Goal: Task Accomplishment & Management: Complete application form

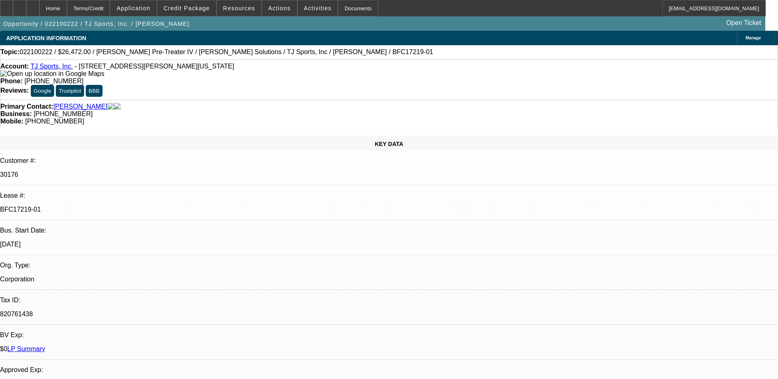
select select "0"
select select "2"
select select "0"
select select "2"
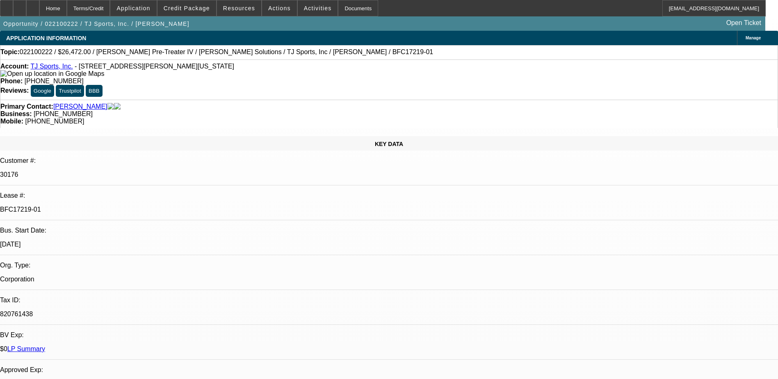
select select "0"
select select "1"
select select "2"
select select "1"
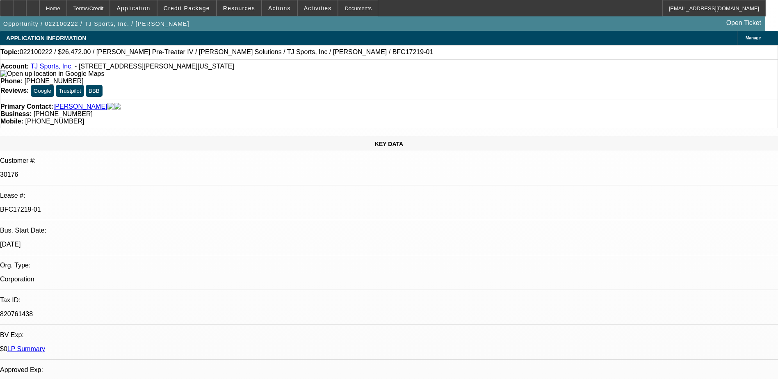
select select "2"
click at [45, 345] on link "LP Summary" at bounding box center [26, 348] width 38 height 7
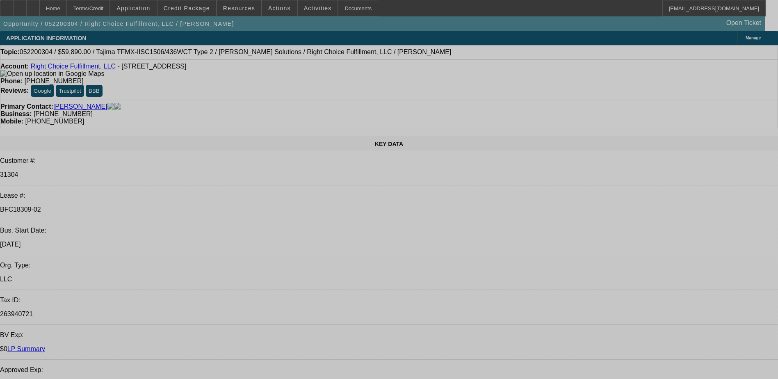
select select "0"
select select "2"
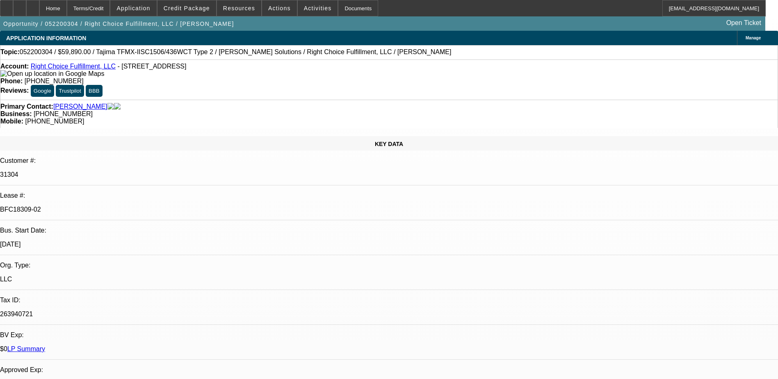
select select "0"
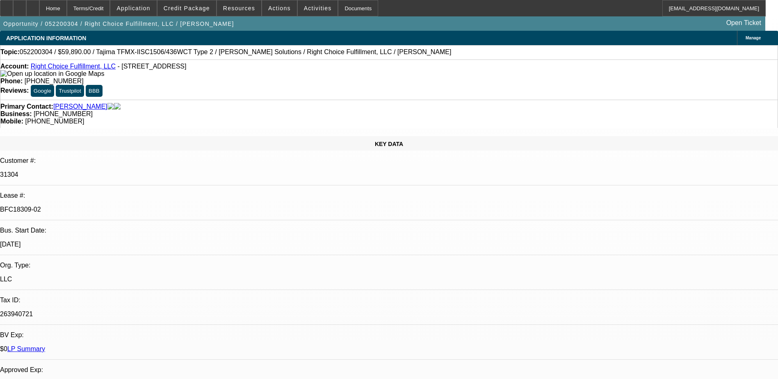
select select "2"
select select "0"
select select "1"
select select "2"
select select "6"
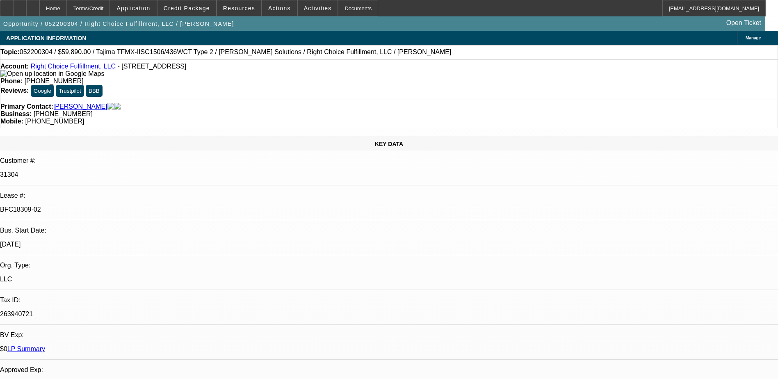
select select "1"
select select "6"
select select "1"
select select "2"
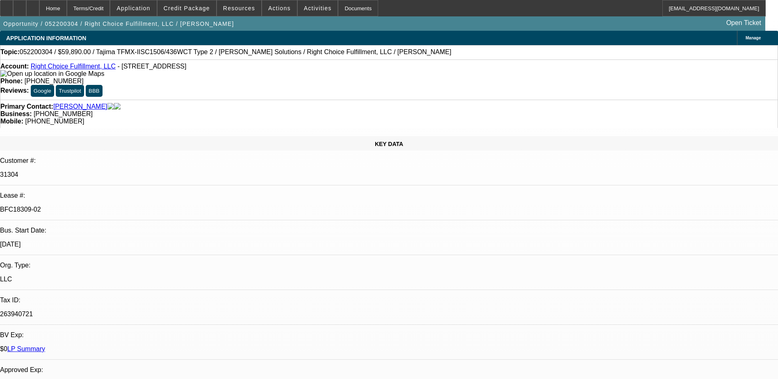
select select "6"
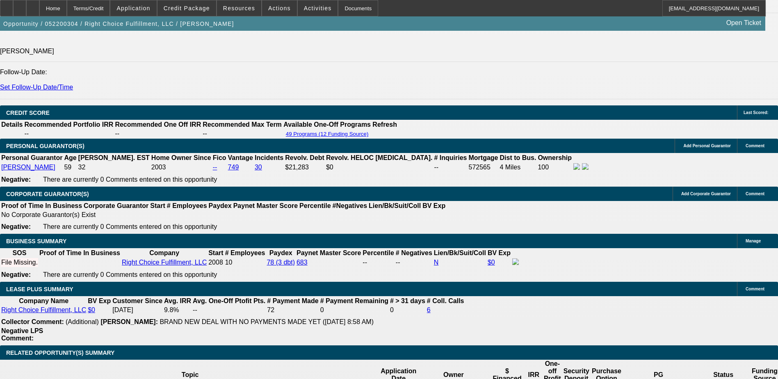
scroll to position [728, 0]
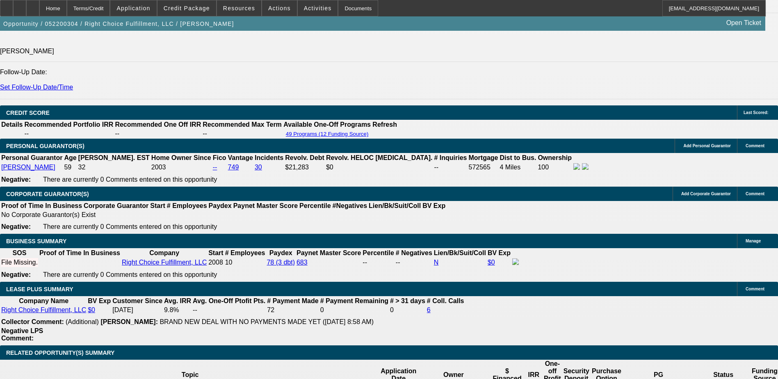
scroll to position [0, 0]
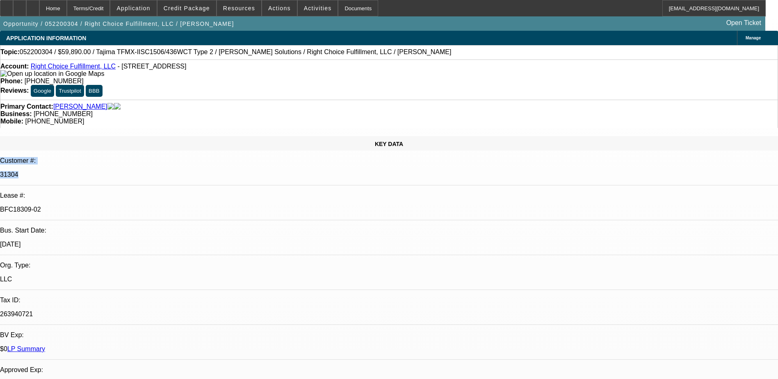
drag, startPoint x: 120, startPoint y: 130, endPoint x: -2, endPoint y: 123, distance: 121.9
click at [0, 123] on html "Home Terms/Credit Application Credit Package Resources Actions Activities Docum…" at bounding box center [389, 189] width 778 height 379
drag, startPoint x: 0, startPoint y: 123, endPoint x: 29, endPoint y: 127, distance: 29.4
copy div "Customer #: 31304"
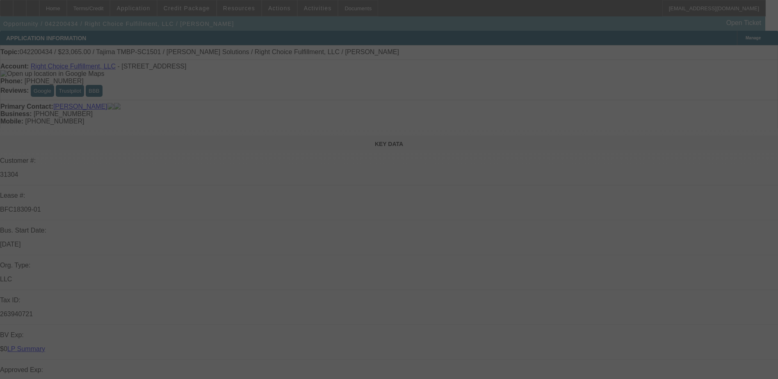
select select "0"
select select "2"
select select "0"
select select "2"
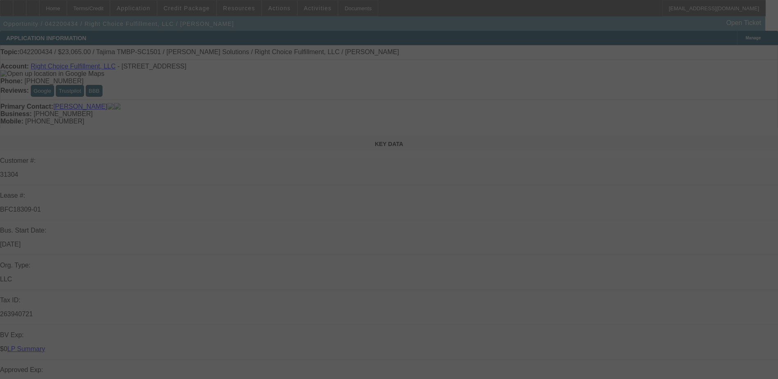
select select "0"
select select "2"
select select "0"
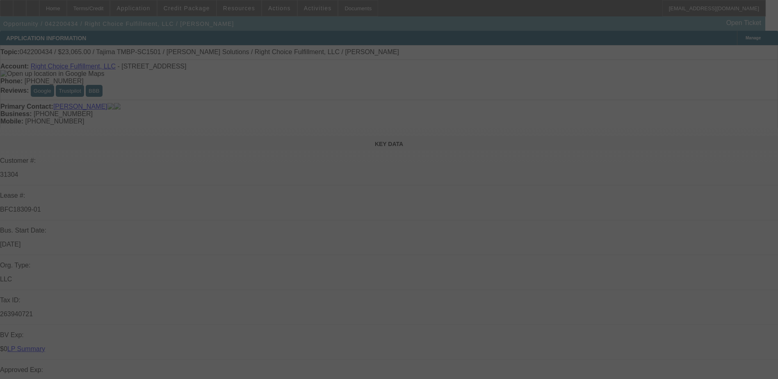
select select "0"
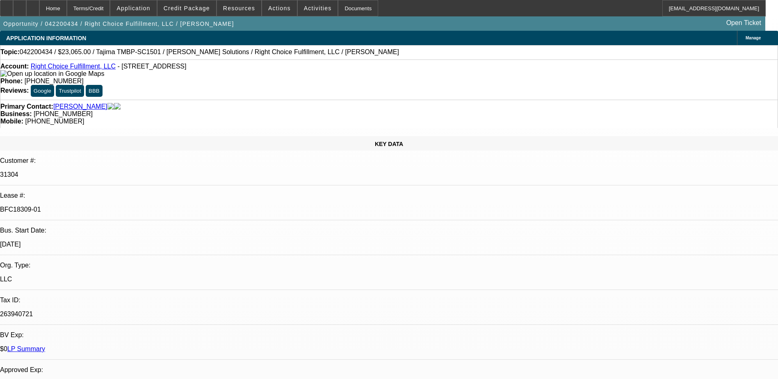
select select "1"
select select "2"
select select "6"
select select "1"
select select "2"
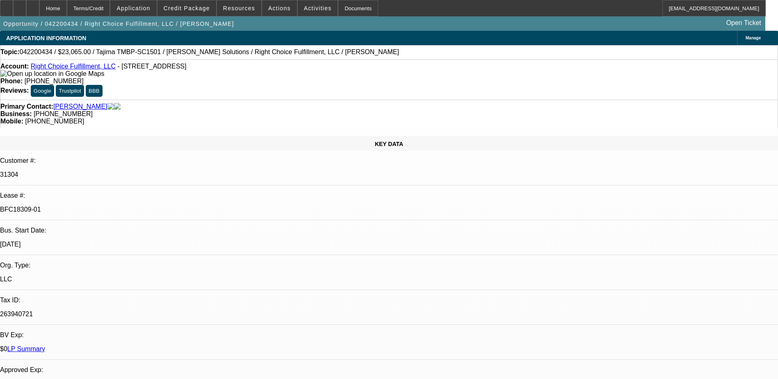
select select "6"
select select "1"
select select "2"
select select "6"
select select "1"
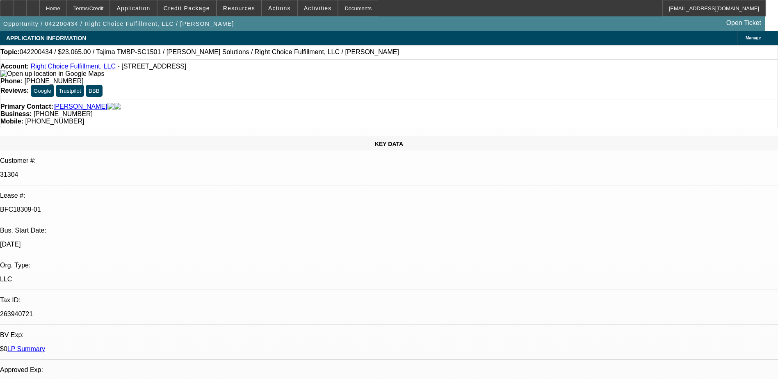
select select "1"
select select "6"
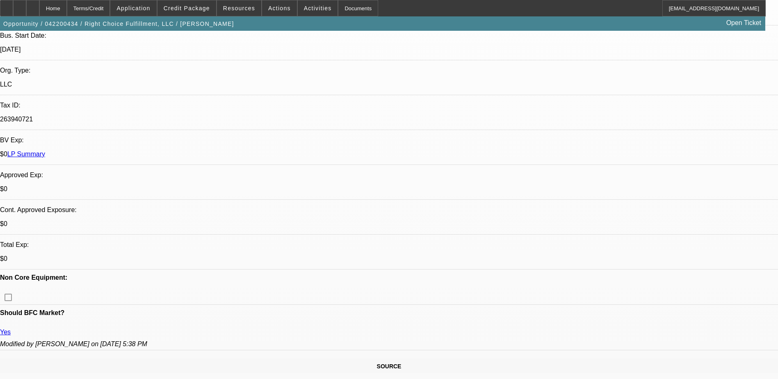
scroll to position [164, 0]
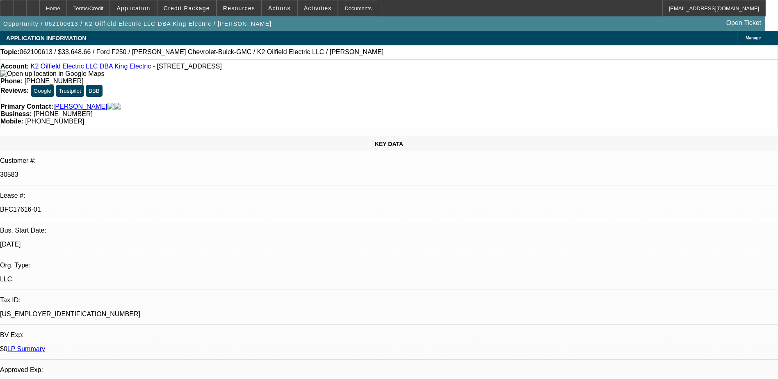
select select "0.1"
select select "2"
select select "0"
select select "6"
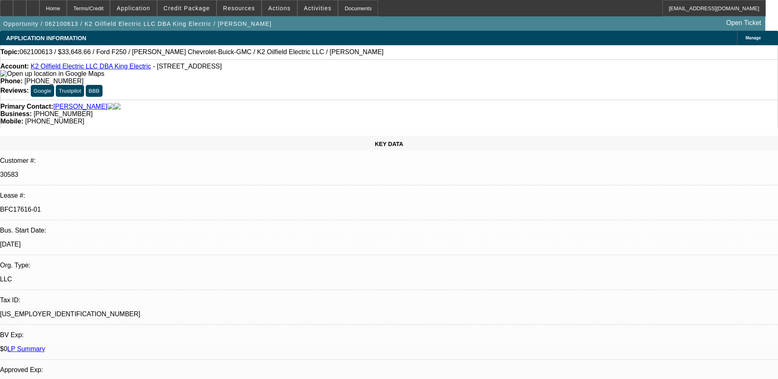
select select "0.1"
select select "2"
select select "0"
select select "6"
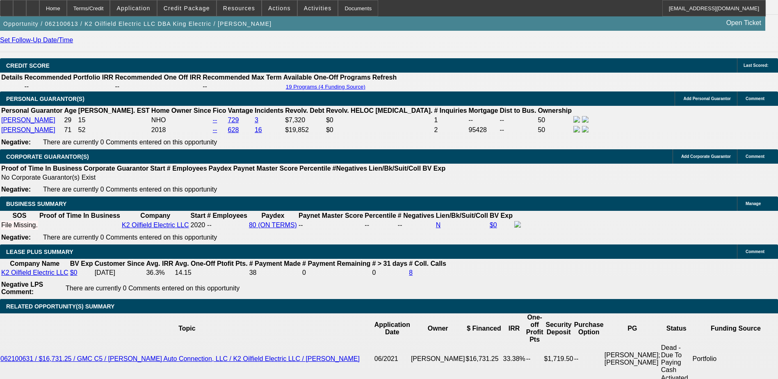
scroll to position [1189, 0]
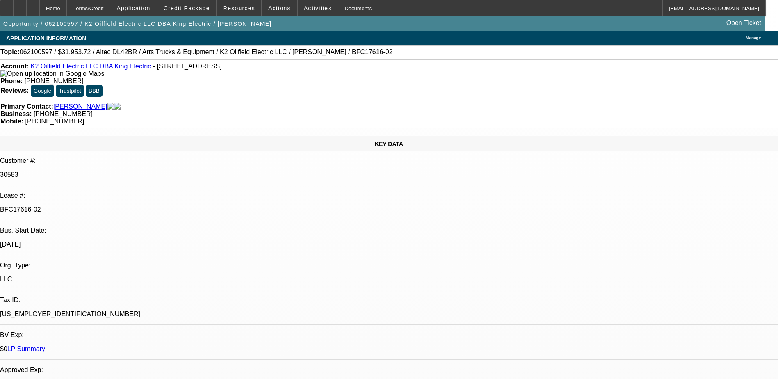
select select "0"
select select "6"
select select "0"
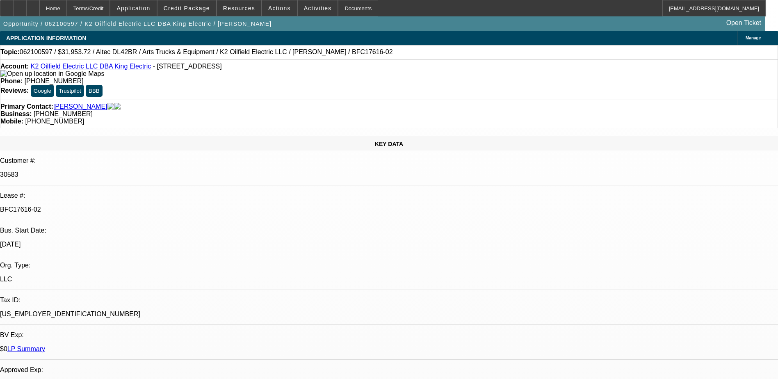
select select "0"
select select "6"
select select "0"
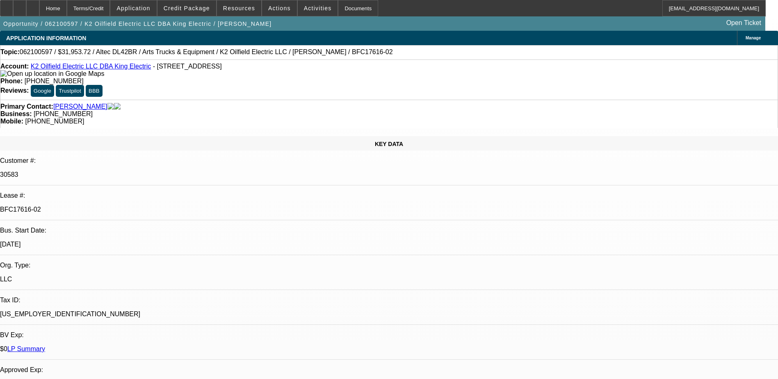
select select "0"
select select "6"
select select "0.1"
select select "0"
select select "2"
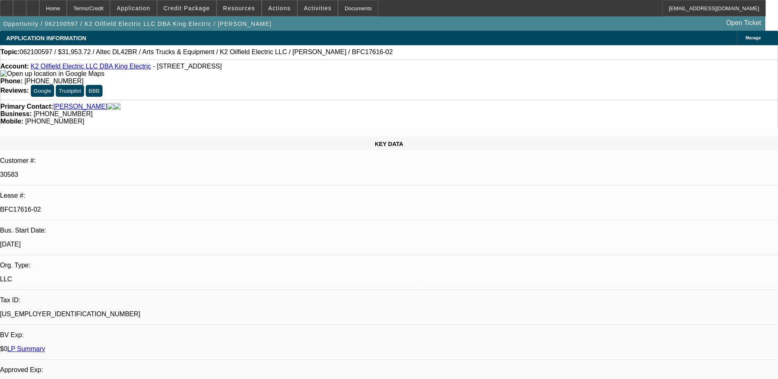
select select "0"
select select "6"
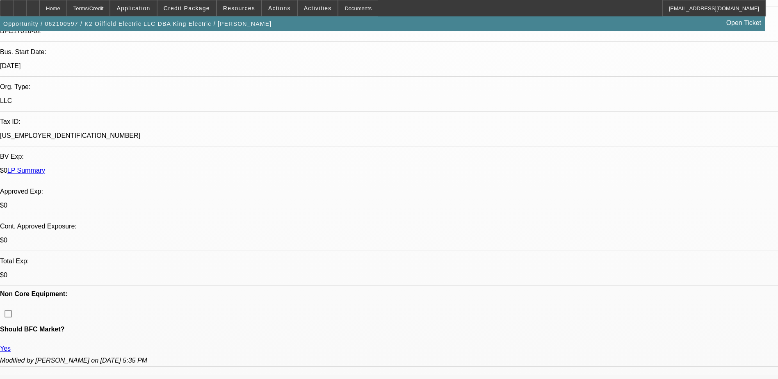
scroll to position [164, 0]
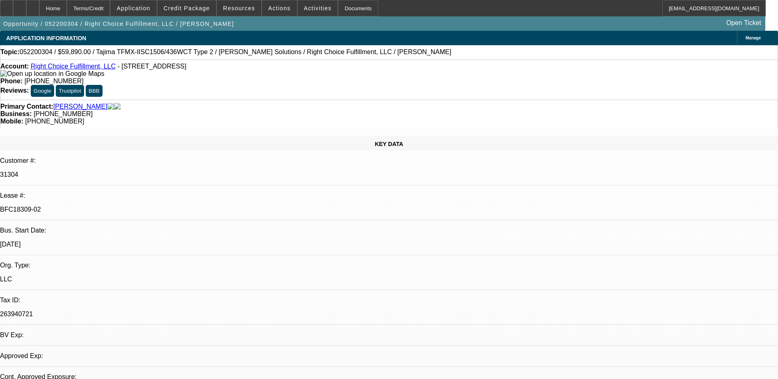
select select "0"
select select "2"
select select "0"
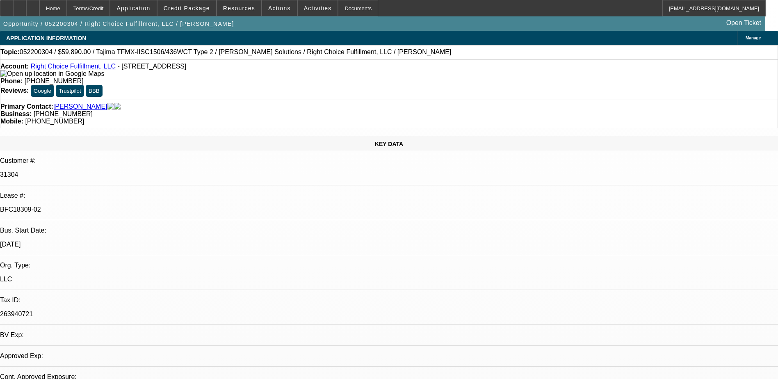
select select "0"
select select "2"
select select "0"
select select "1"
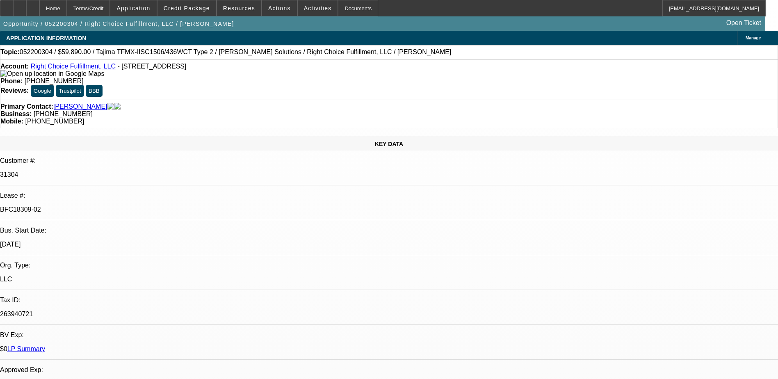
select select "2"
select select "6"
select select "1"
select select "6"
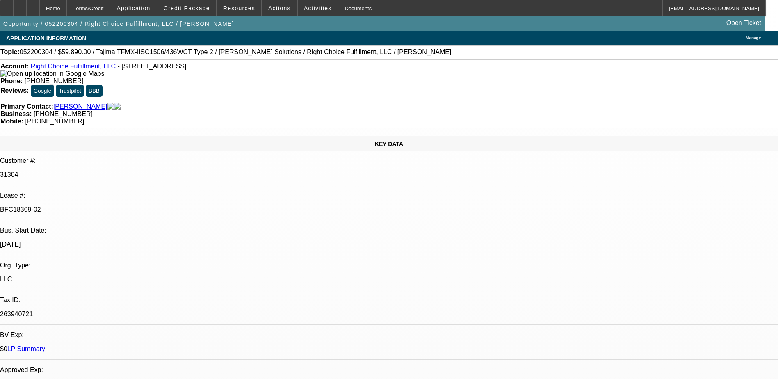
select select "1"
select select "2"
select select "6"
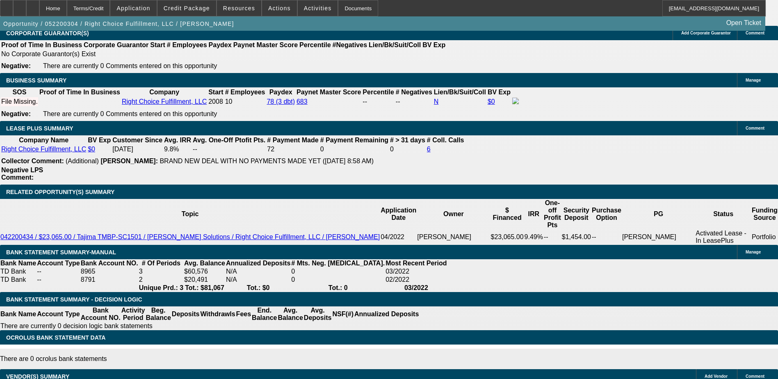
scroll to position [1353, 0]
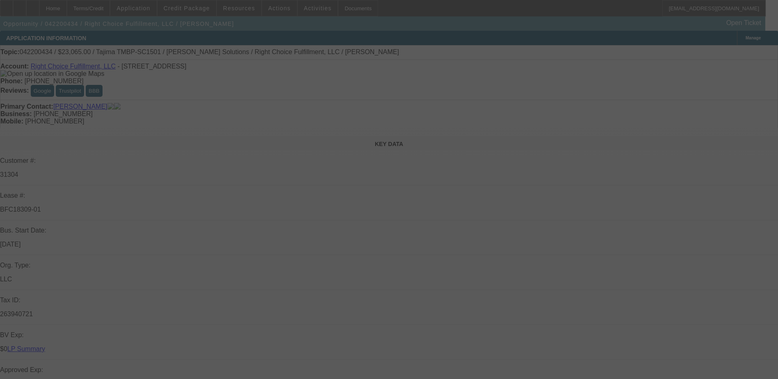
select select "0"
select select "2"
select select "0"
select select "2"
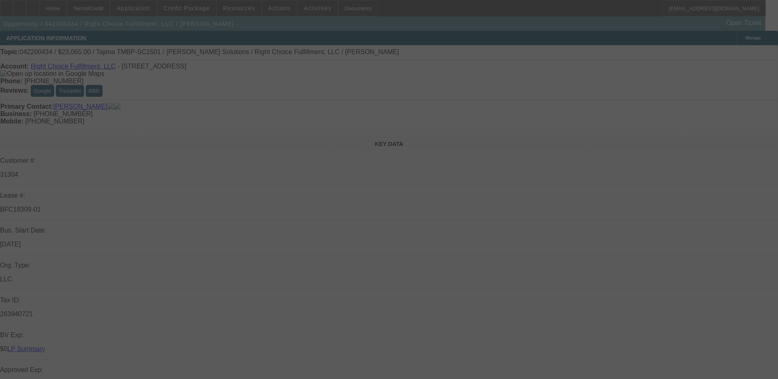
select select "0"
select select "2"
select select "0"
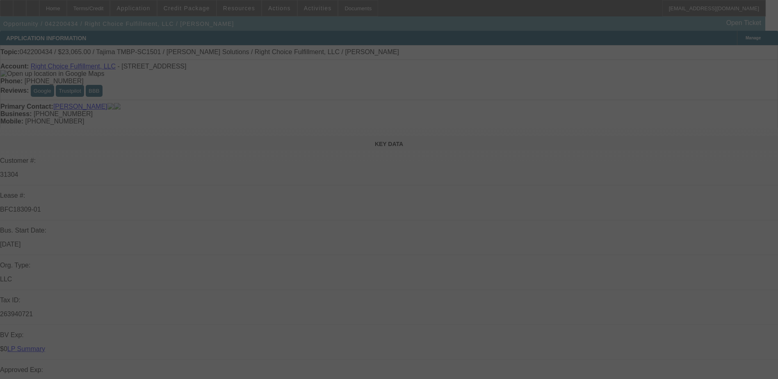
select select "0"
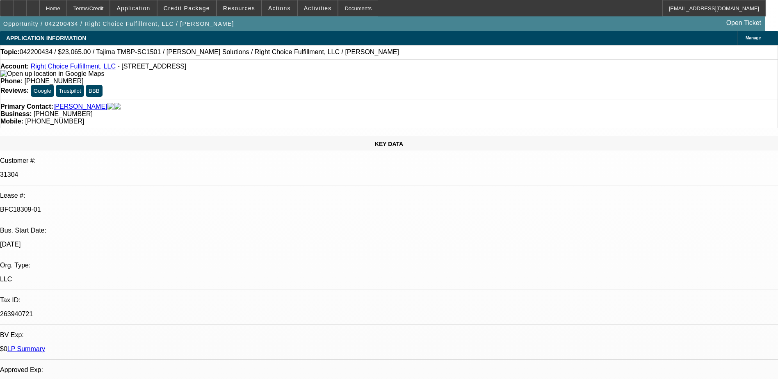
select select "1"
select select "2"
select select "6"
select select "1"
select select "2"
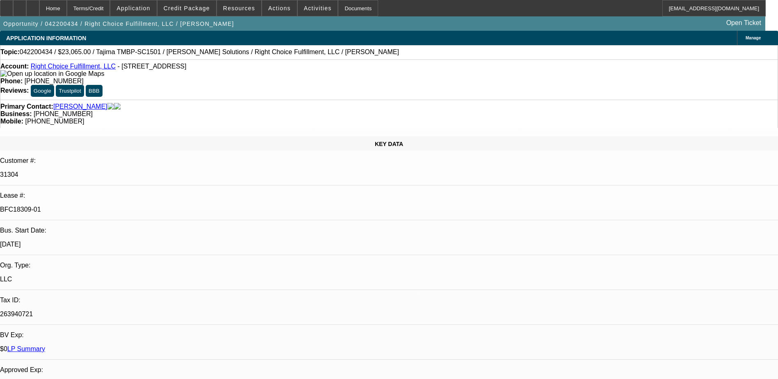
select select "6"
select select "1"
select select "2"
select select "6"
select select "1"
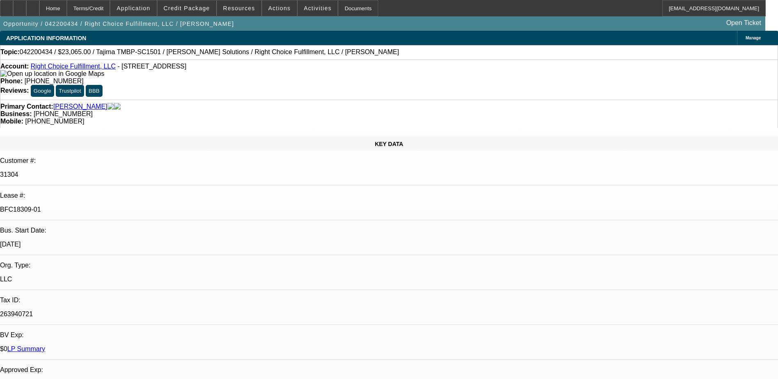
select select "1"
select select "6"
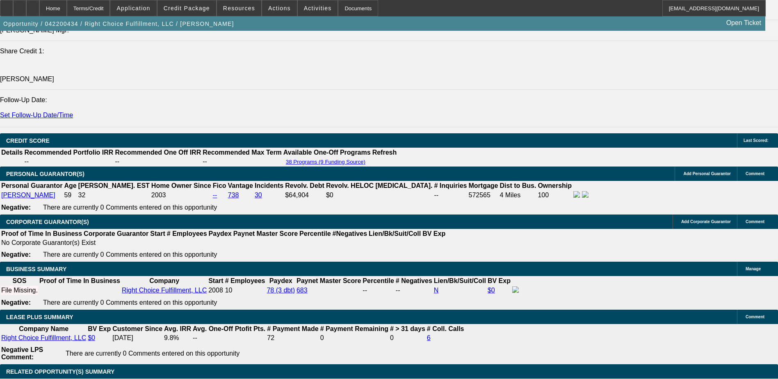
scroll to position [902, 0]
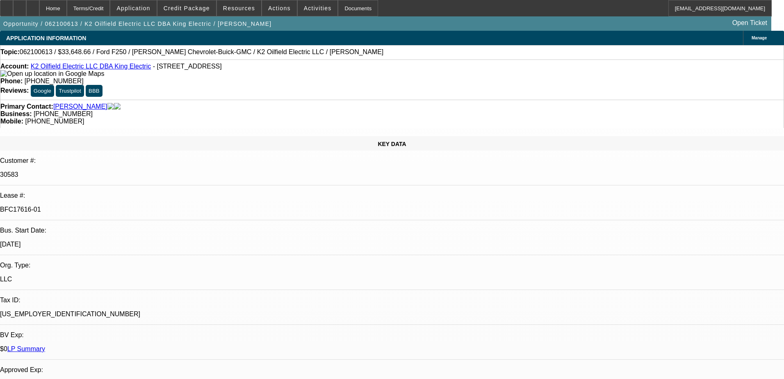
select select "0.1"
select select "2"
select select "0"
select select "0.1"
select select "2"
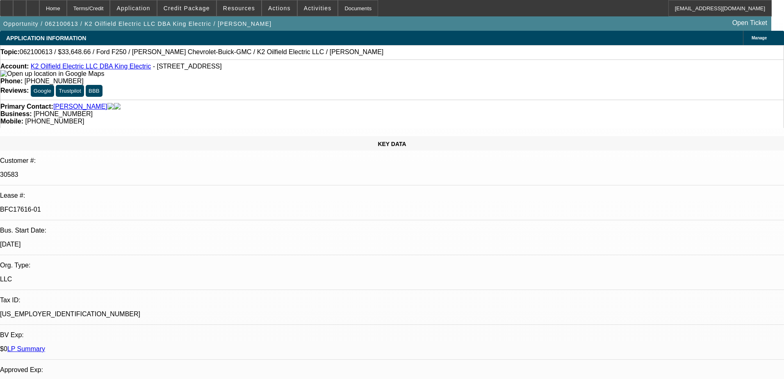
select select "0"
select select "1"
select select "2"
select select "6"
select select "1"
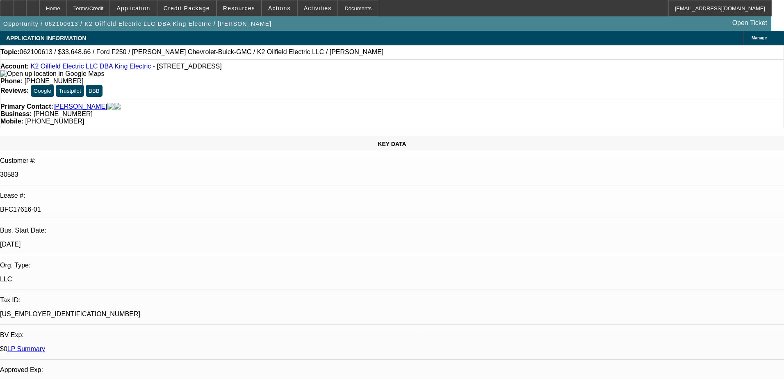
select select "2"
select select "6"
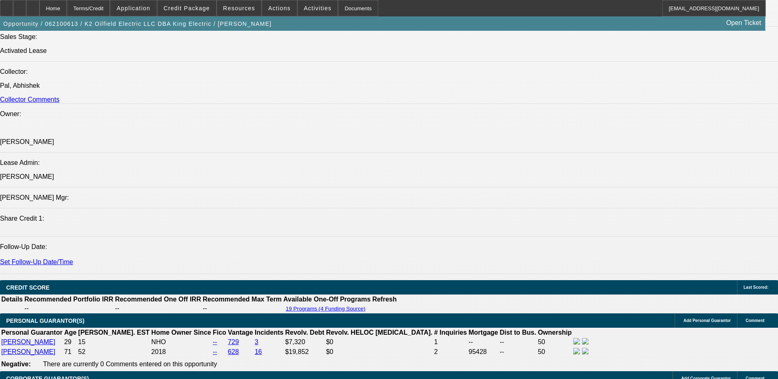
scroll to position [1025, 0]
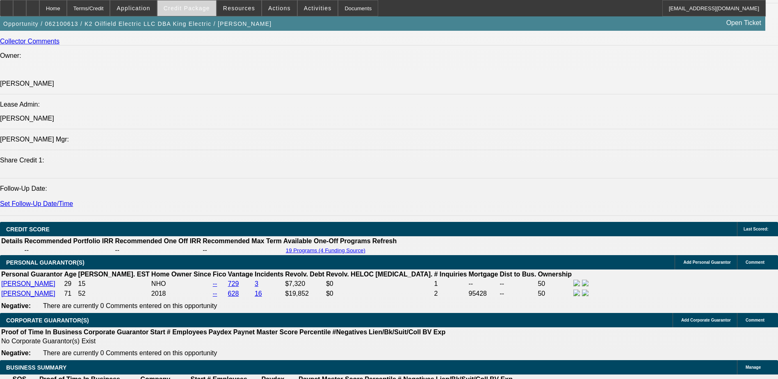
click at [207, 9] on span "Credit Package" at bounding box center [187, 8] width 46 height 7
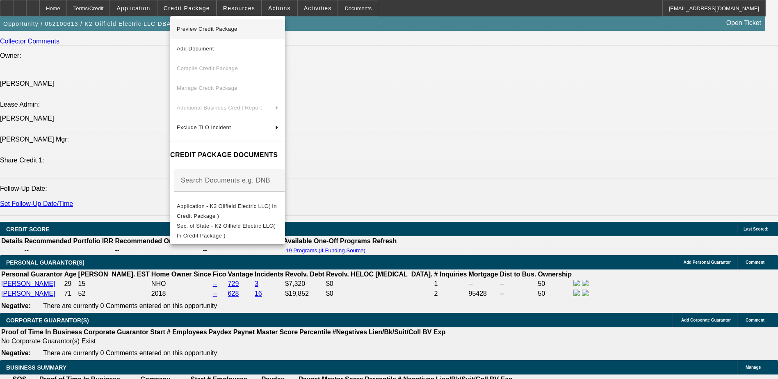
click at [231, 28] on span "Preview Credit Package" at bounding box center [207, 29] width 61 height 6
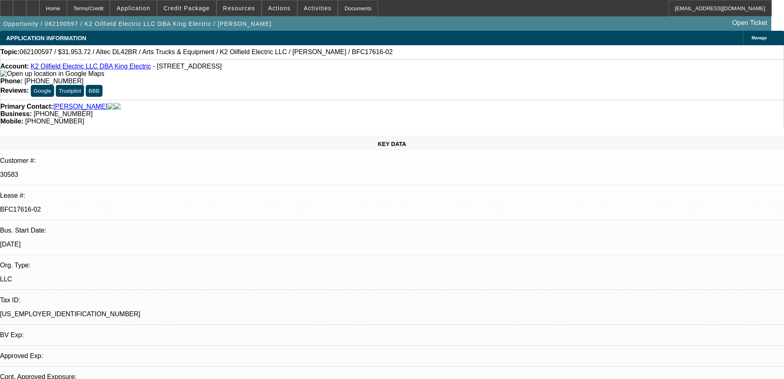
select select "0"
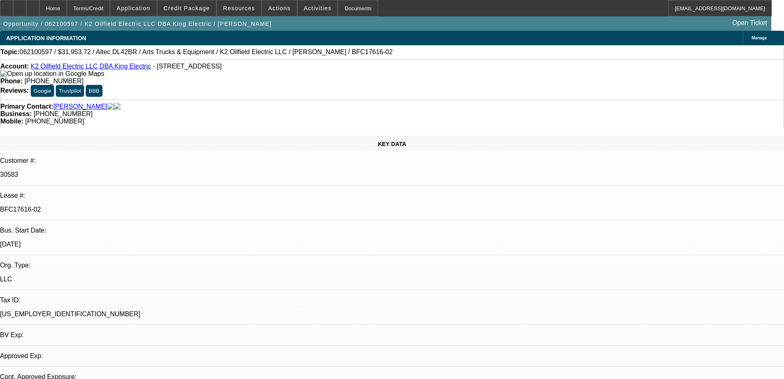
select select "0"
select select "0.1"
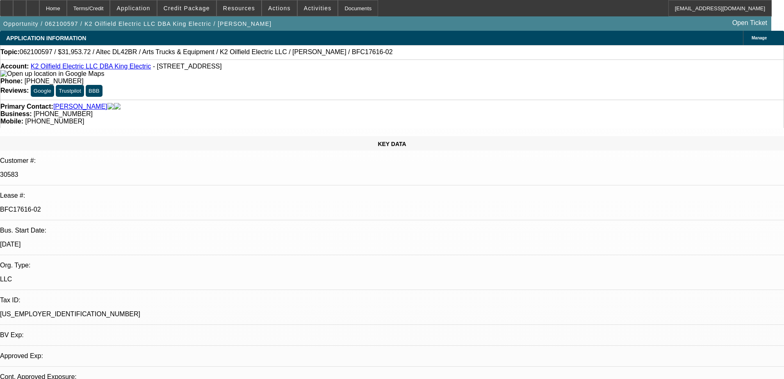
select select "0"
select select "1"
select select "6"
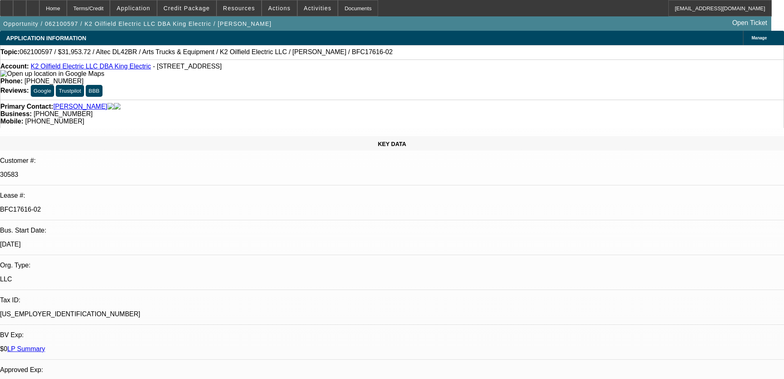
select select "1"
select select "6"
select select "1"
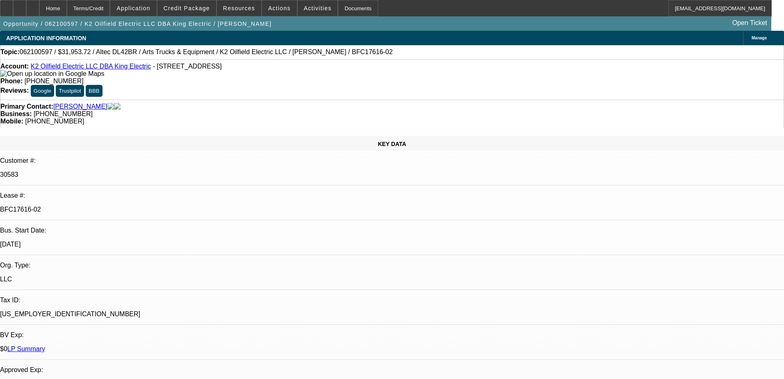
select select "6"
select select "1"
select select "2"
select select "6"
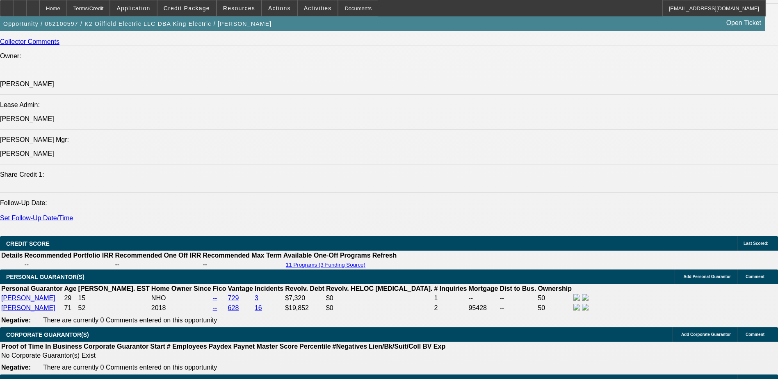
scroll to position [1025, 0]
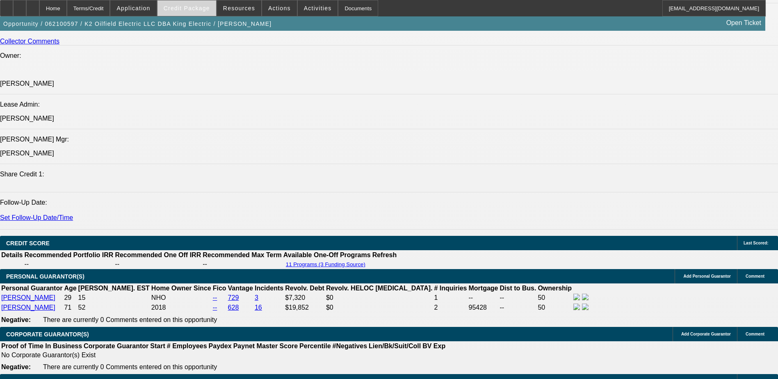
click at [207, 6] on span "Credit Package" at bounding box center [187, 8] width 46 height 7
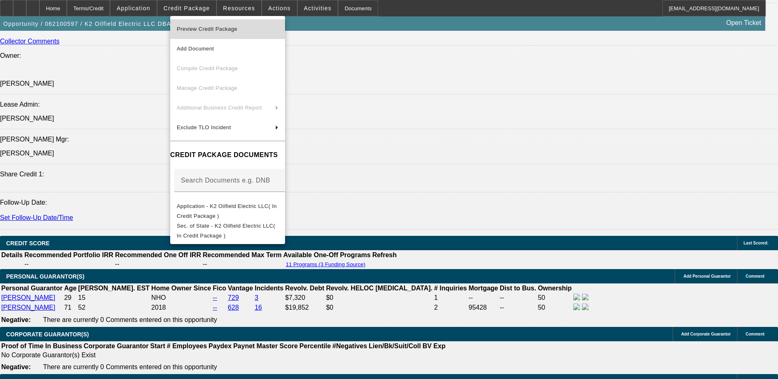
click at [219, 30] on span "Preview Credit Package" at bounding box center [207, 29] width 61 height 6
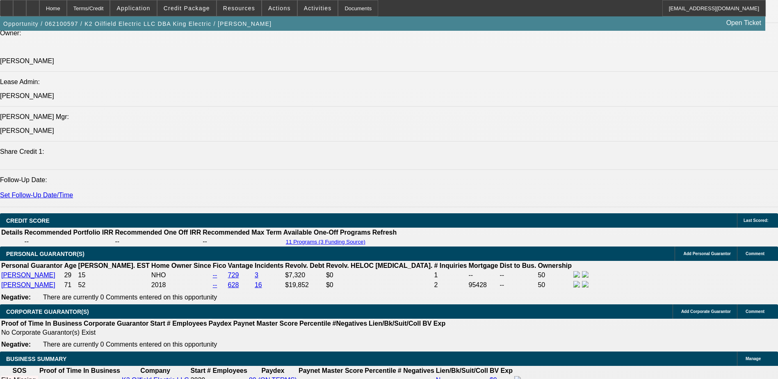
scroll to position [1066, 0]
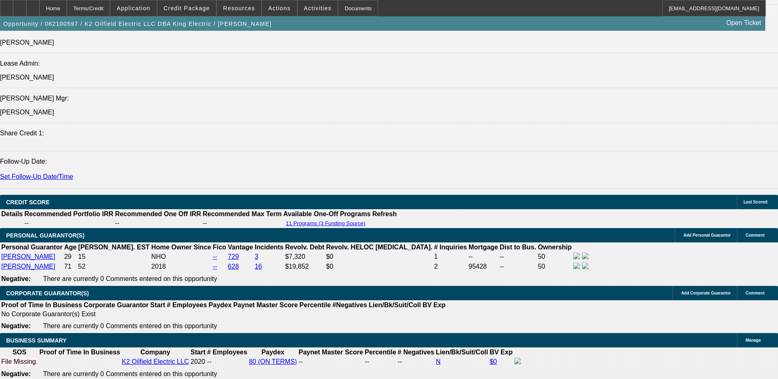
click at [209, 7] on span "Credit Package" at bounding box center [187, 8] width 46 height 7
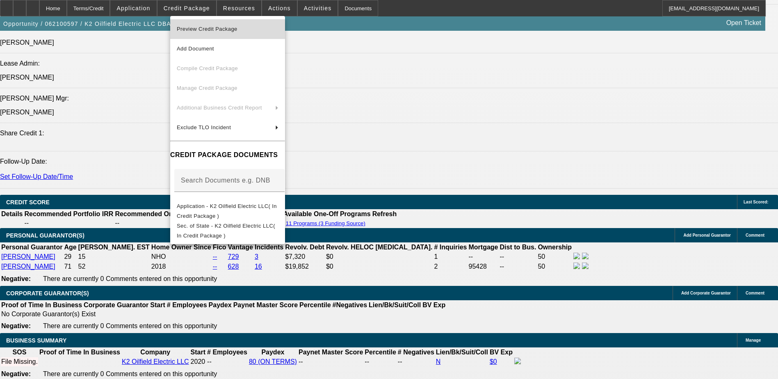
click at [198, 28] on span "Preview Credit Package" at bounding box center [207, 29] width 61 height 6
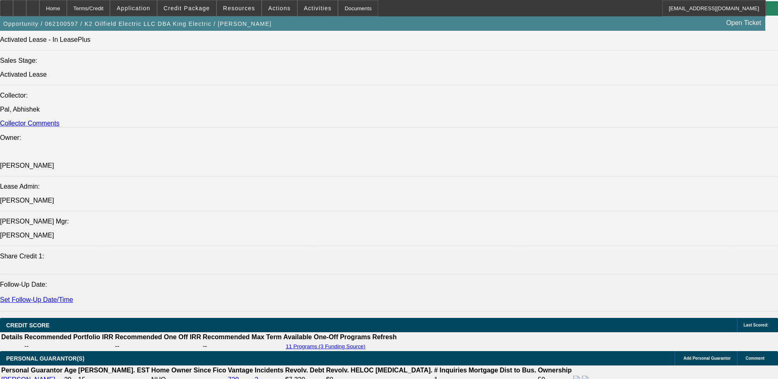
scroll to position [886, 0]
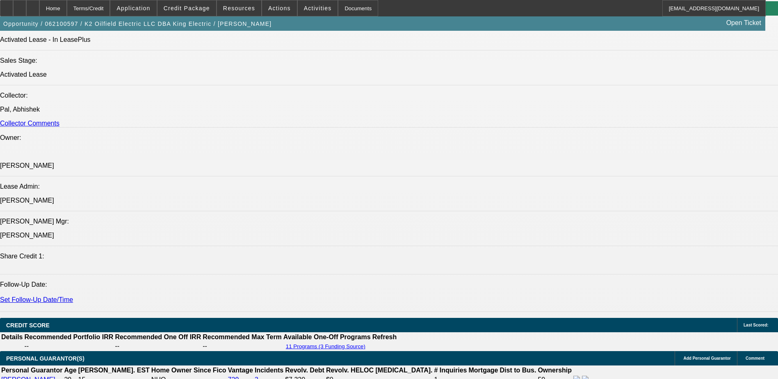
scroll to position [845, 0]
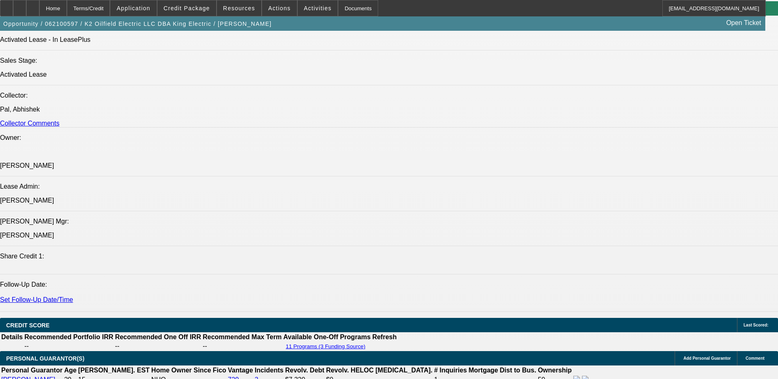
scroll to position [722, 0]
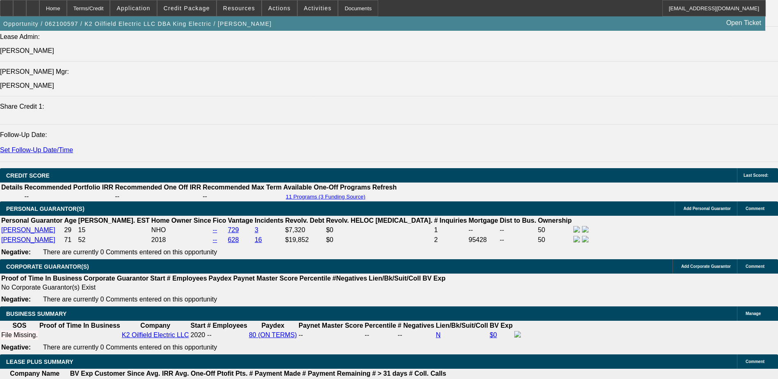
scroll to position [1107, 0]
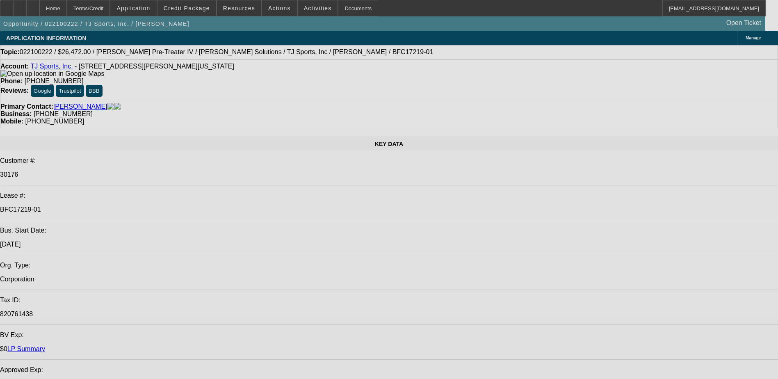
select select "0"
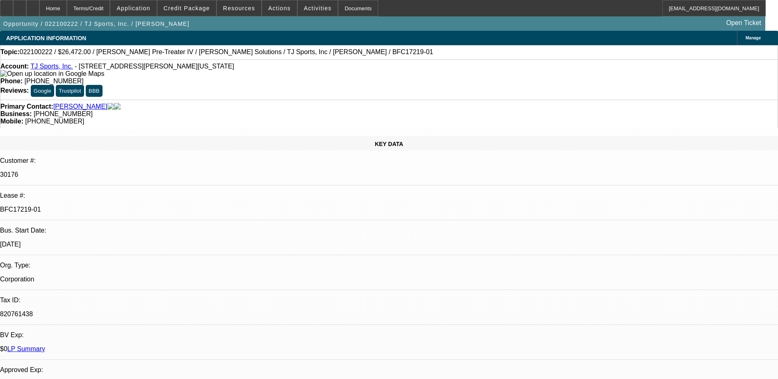
select select "2"
select select "0"
select select "2"
select select "0"
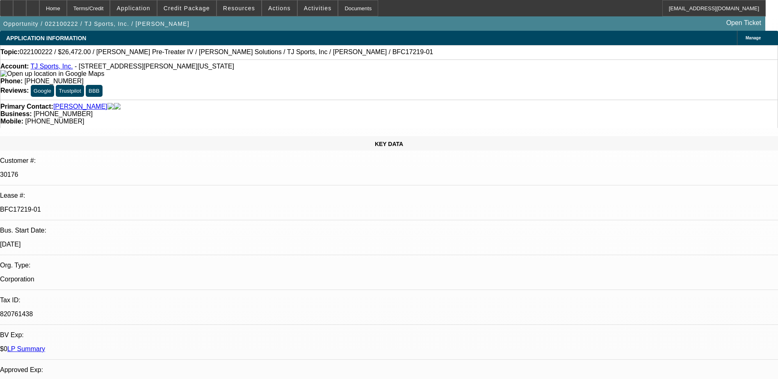
select select "1"
select select "2"
select select "1"
select select "2"
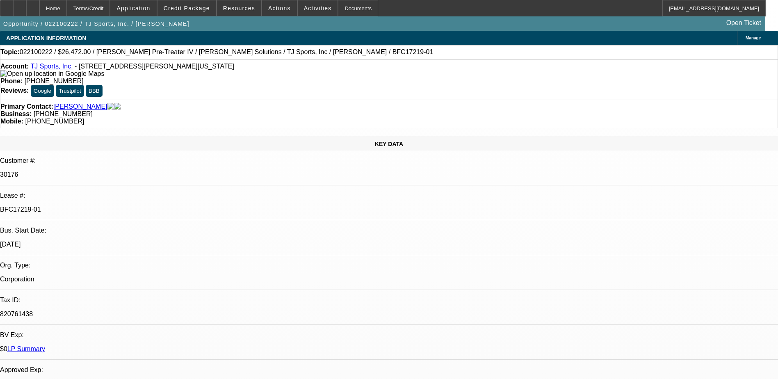
select select "2"
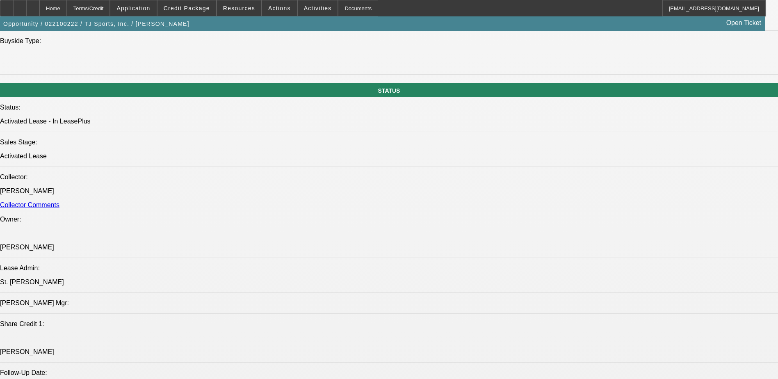
scroll to position [861, 0]
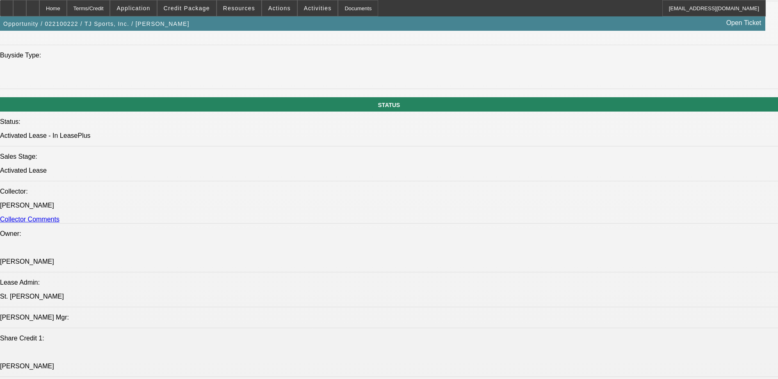
drag, startPoint x: 135, startPoint y: 99, endPoint x: 39, endPoint y: 100, distance: 95.9
drag, startPoint x: 39, startPoint y: 100, endPoint x: 77, endPoint y: 99, distance: 37.7
copy div "2021 New [PERSON_NAME] Pre-Treater IV"
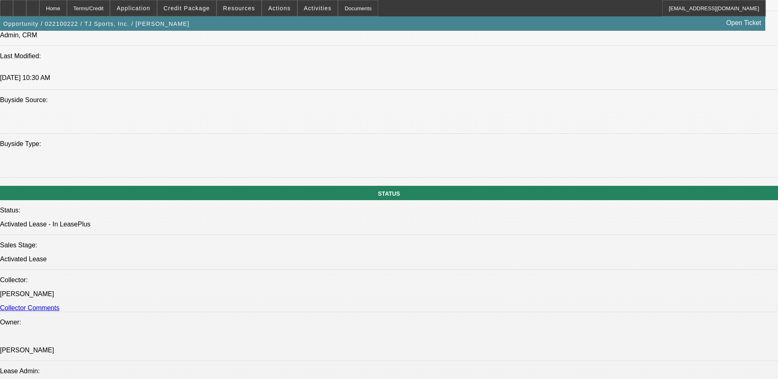
scroll to position [656, 0]
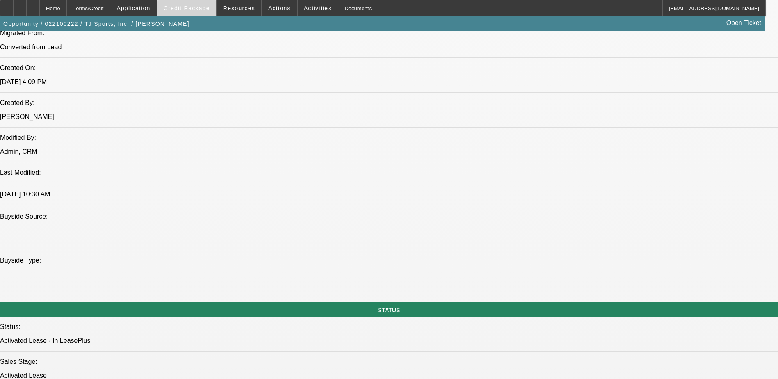
click at [208, 9] on span "Credit Package" at bounding box center [187, 8] width 46 height 7
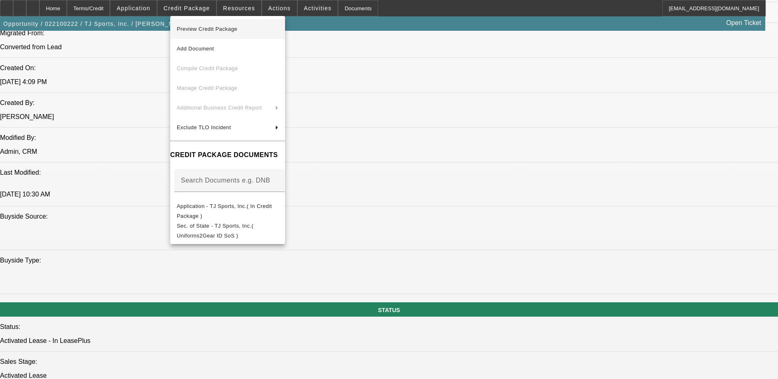
click at [218, 26] on span "Preview Credit Package" at bounding box center [228, 29] width 102 height 10
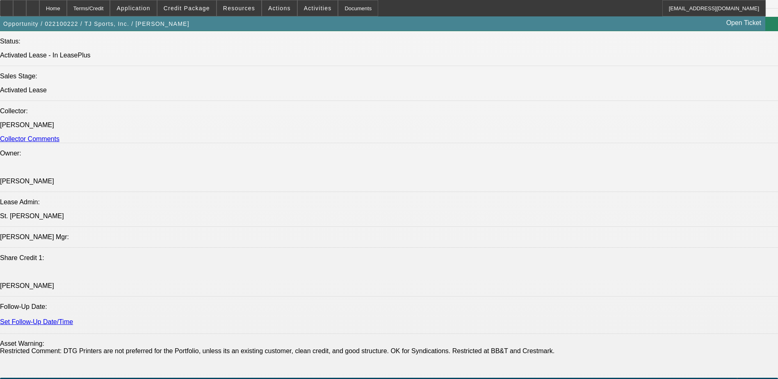
scroll to position [943, 0]
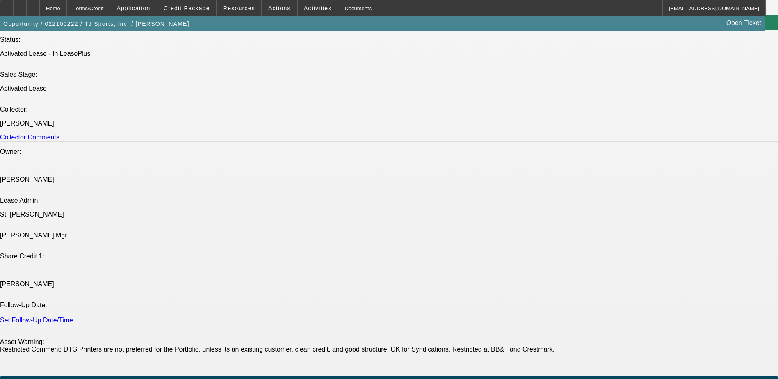
drag, startPoint x: 63, startPoint y: 155, endPoint x: 107, endPoint y: 157, distance: 44.7
copy span "Uniforms2Gear Inc"
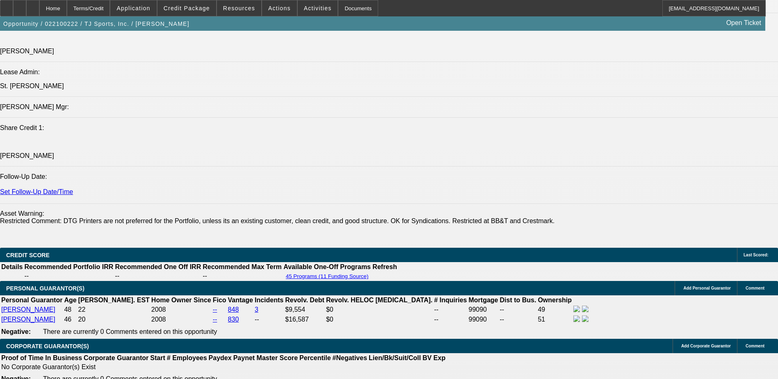
scroll to position [1107, 0]
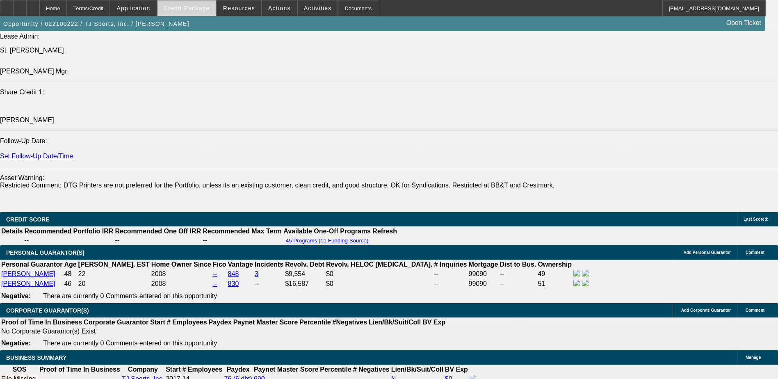
click at [209, 9] on span "Credit Package" at bounding box center [187, 8] width 46 height 7
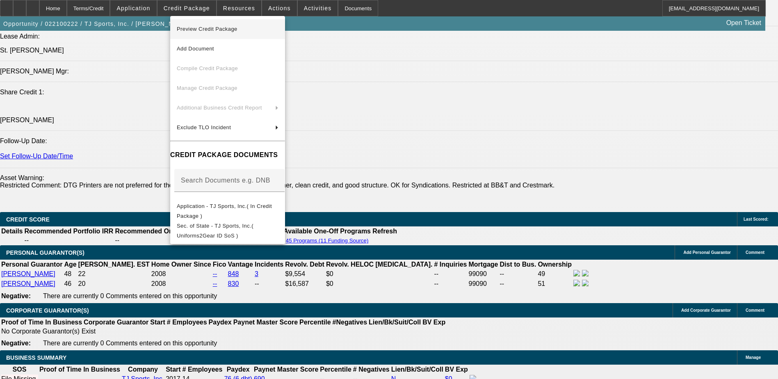
click at [239, 25] on span "Preview Credit Package" at bounding box center [228, 29] width 102 height 10
